Goal: Task Accomplishment & Management: Manage account settings

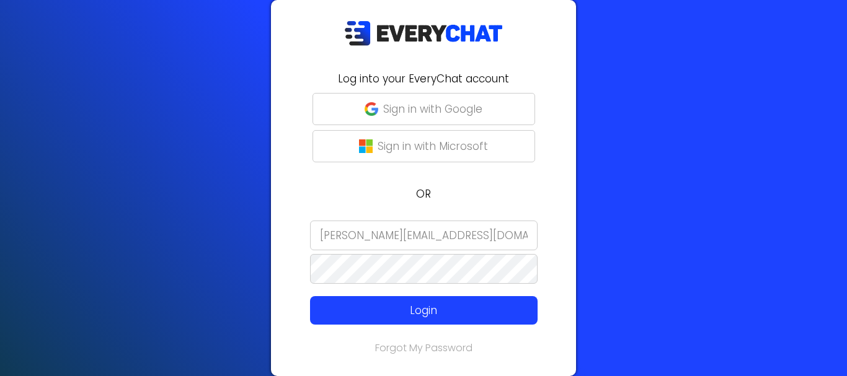
drag, startPoint x: 455, startPoint y: 239, endPoint x: 293, endPoint y: 231, distance: 162.6
click at [293, 231] on form "[PERSON_NAME][EMAIL_ADDRESS][DOMAIN_NAME] Login" at bounding box center [423, 273] width 290 height 104
type input "b"
type input "[PERSON_NAME][EMAIL_ADDRESS][DOMAIN_NAME]"
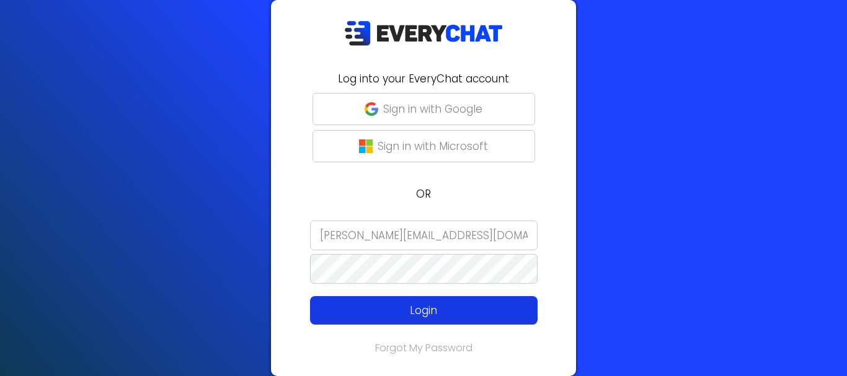
click at [459, 312] on p "Login" at bounding box center [424, 310] width 182 height 16
click at [448, 313] on p "Login" at bounding box center [424, 310] width 182 height 16
type input "[PERSON_NAME][EMAIL_ADDRESS][DOMAIN_NAME]"
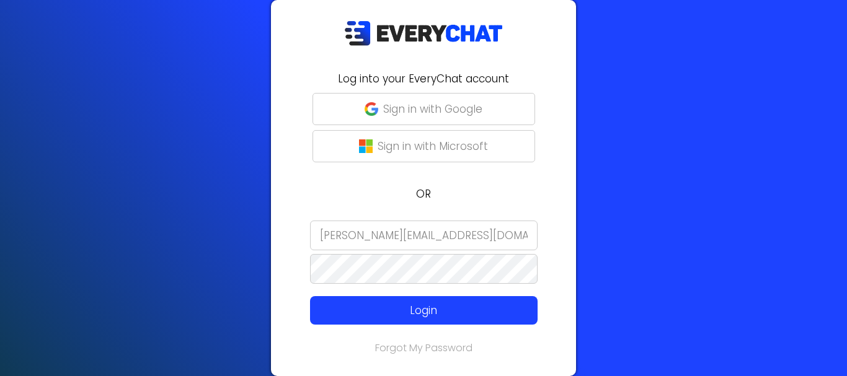
drag, startPoint x: 451, startPoint y: 306, endPoint x: 457, endPoint y: 252, distance: 54.2
click at [448, 307] on p "Login" at bounding box center [424, 310] width 182 height 16
